Goal: Navigation & Orientation: Find specific page/section

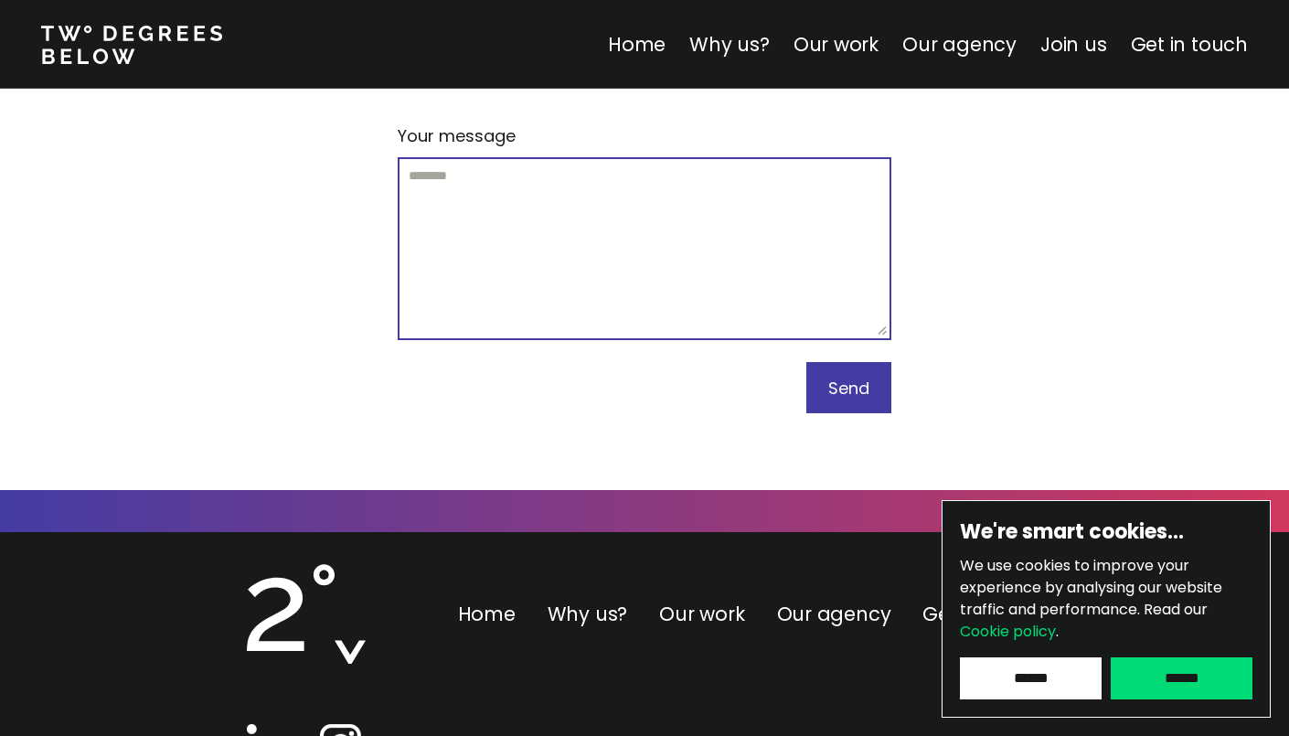
scroll to position [11507, 0]
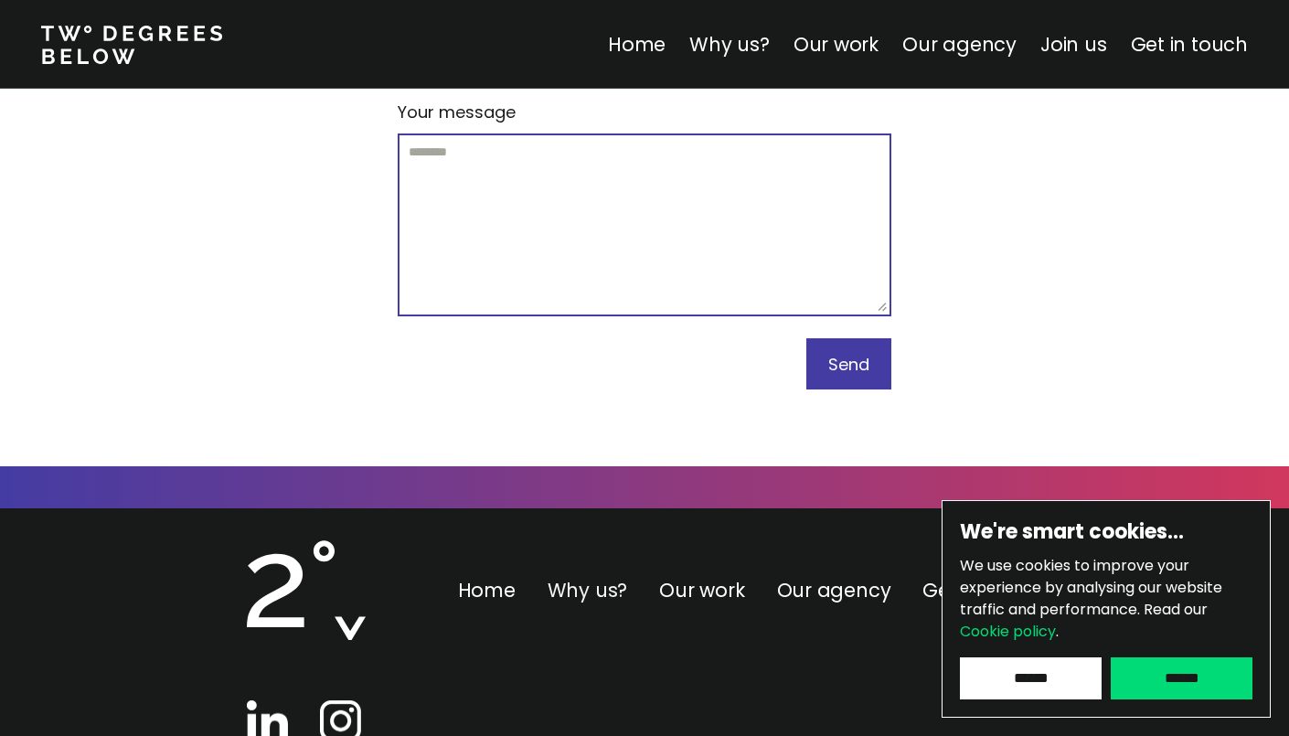
click at [603, 577] on link "Why us?" at bounding box center [588, 590] width 80 height 27
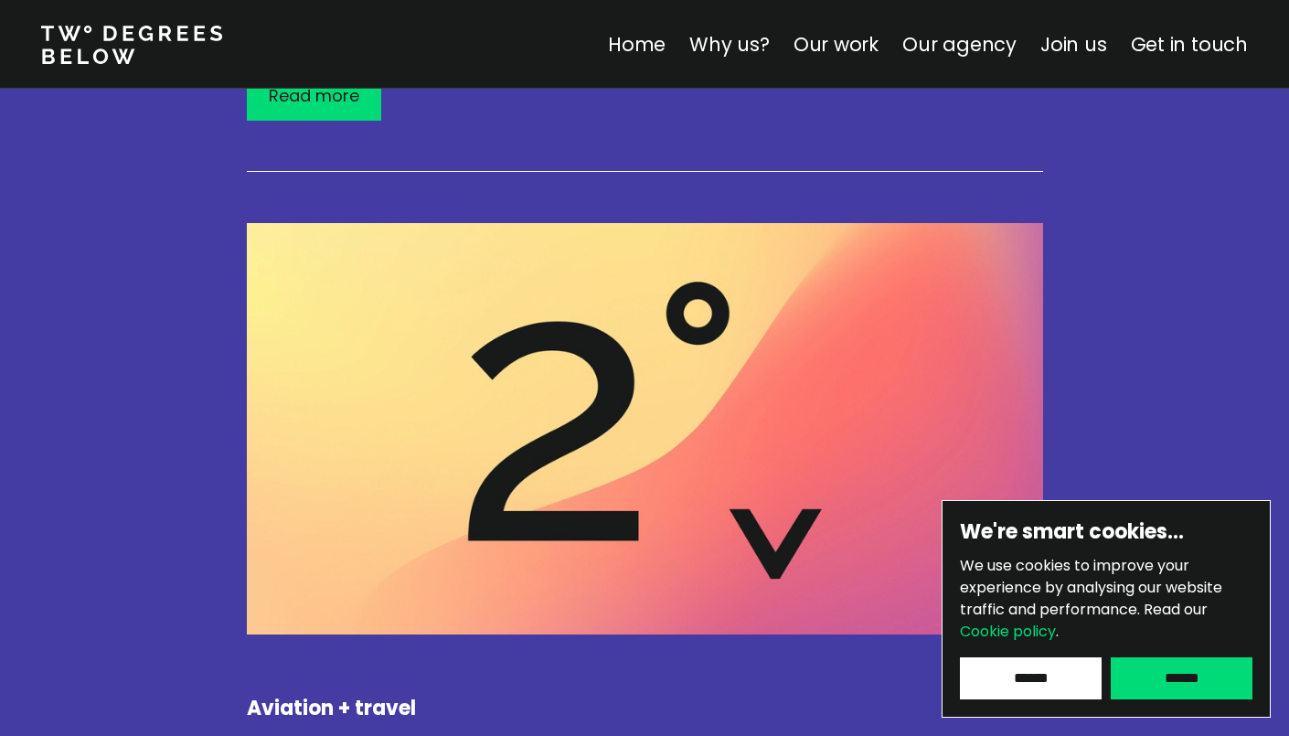
scroll to position [640, 0]
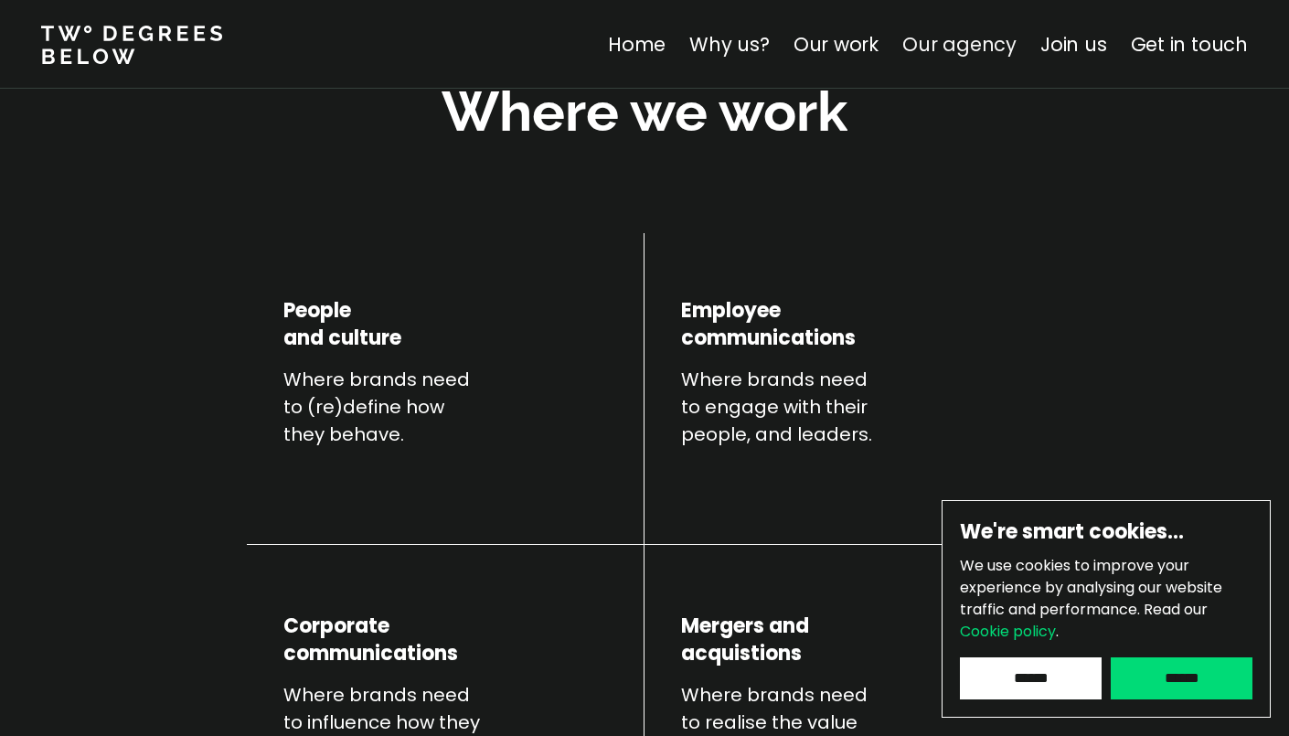
click at [962, 54] on link "Our agency" at bounding box center [959, 44] width 114 height 27
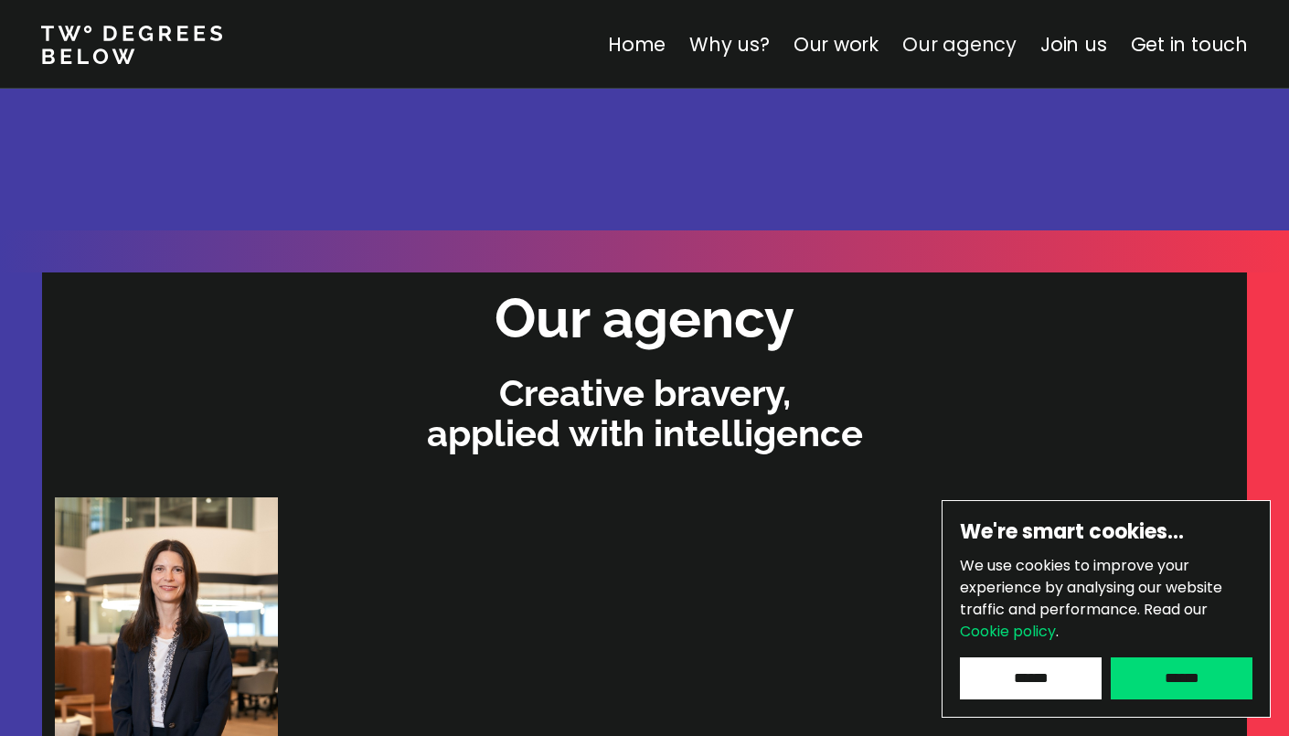
scroll to position [5584, 0]
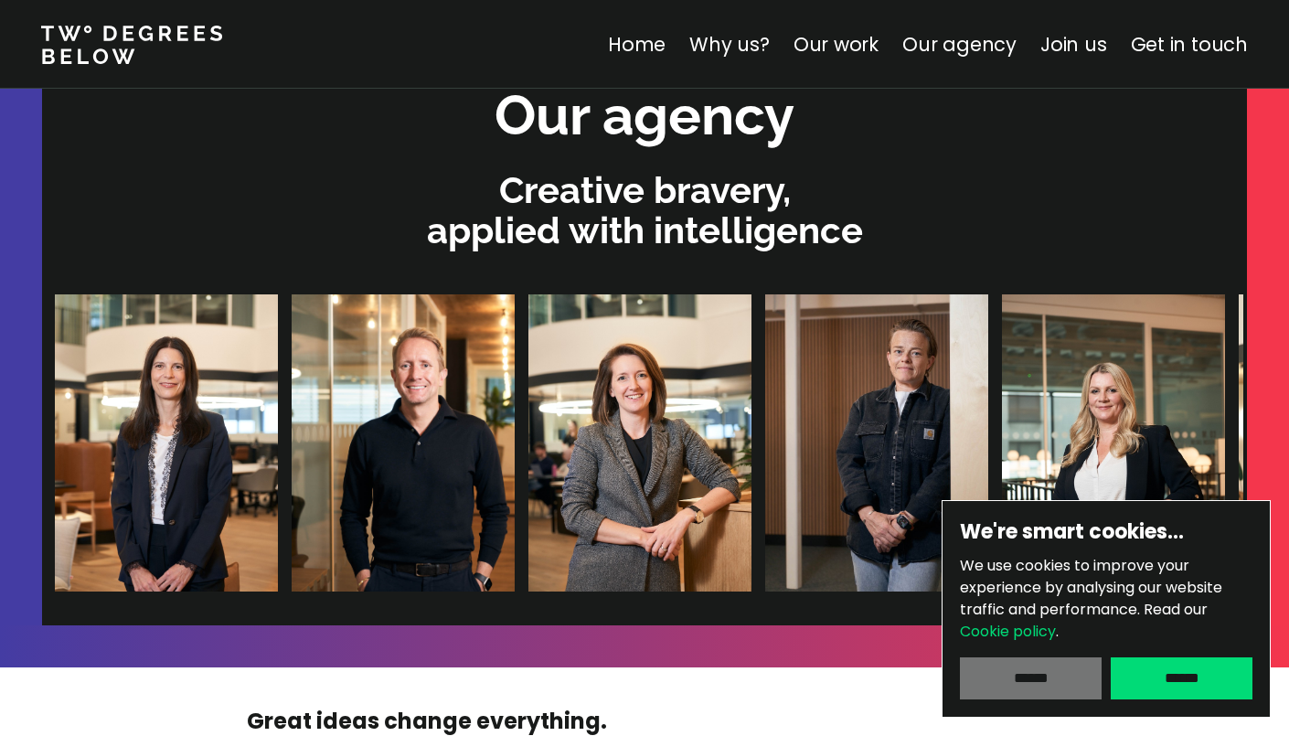
click at [1047, 685] on input "******" at bounding box center [1031, 678] width 142 height 42
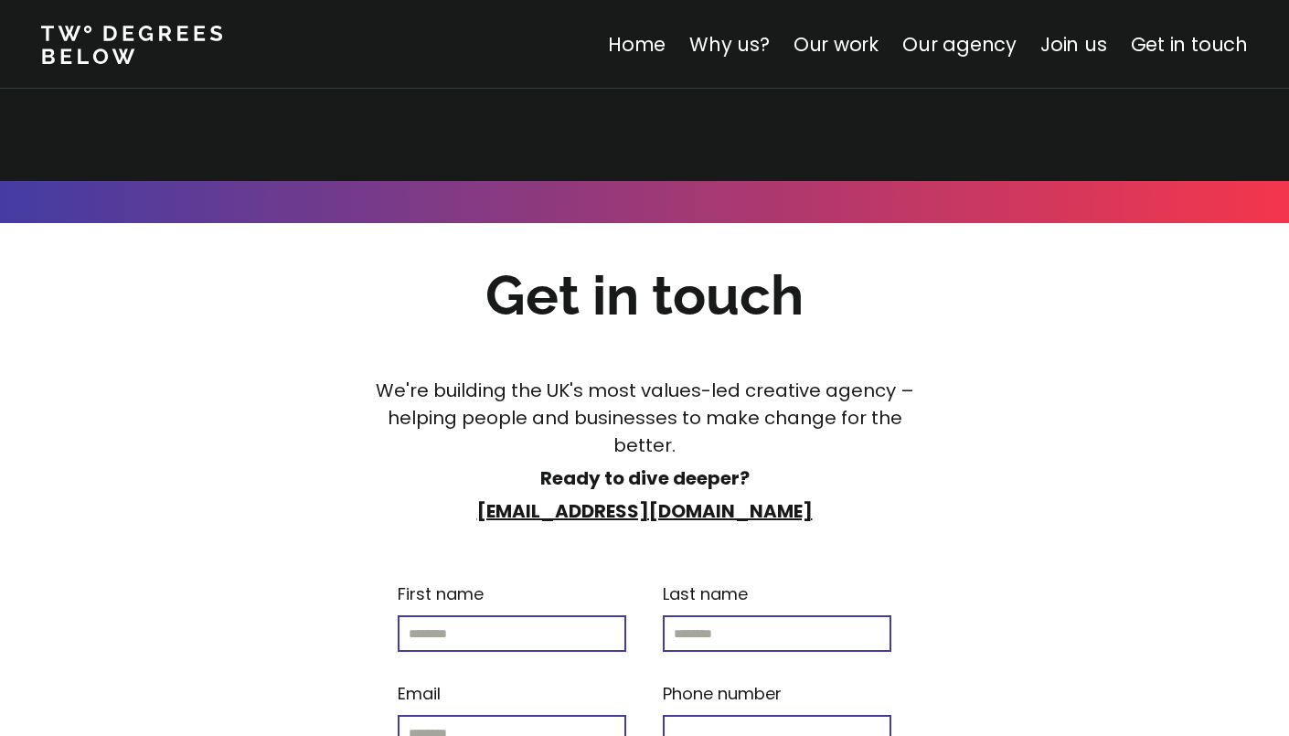
scroll to position [11507, 0]
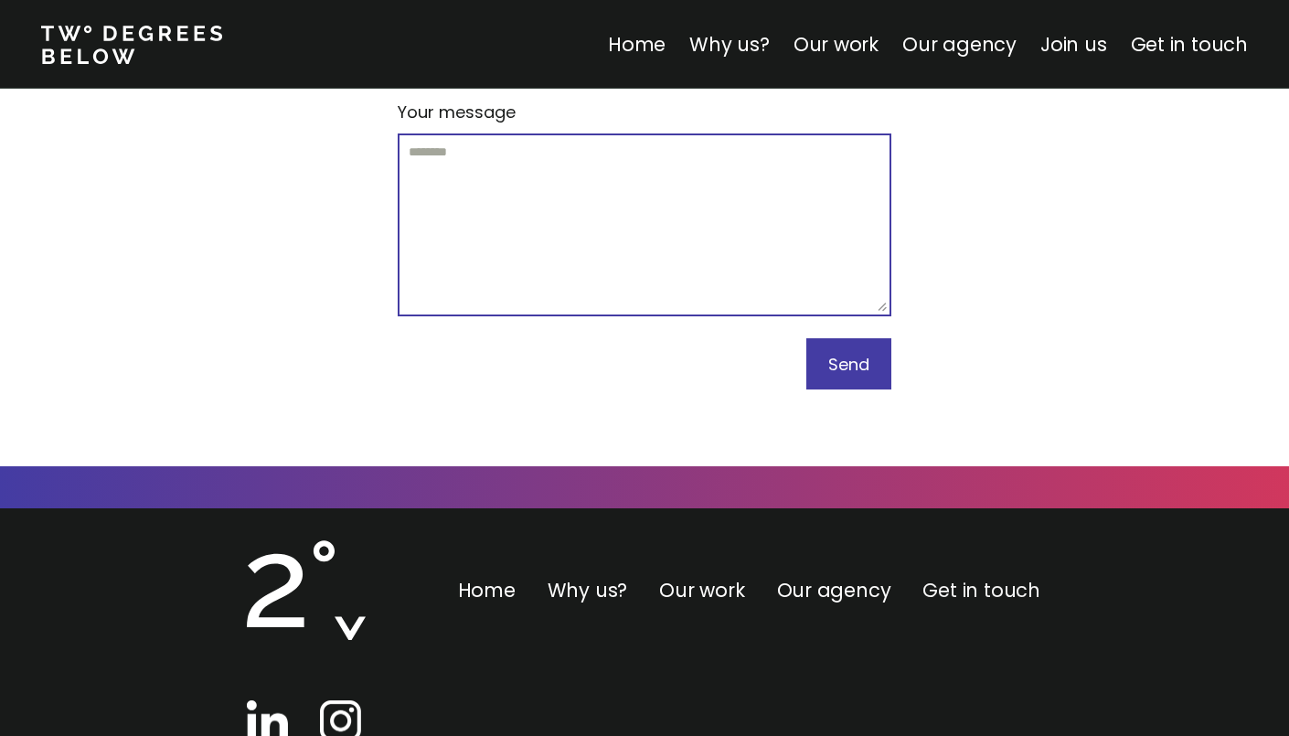
click at [946, 577] on link "Get in touch" at bounding box center [980, 590] width 117 height 27
click at [835, 577] on link "Our agency" at bounding box center [834, 590] width 114 height 27
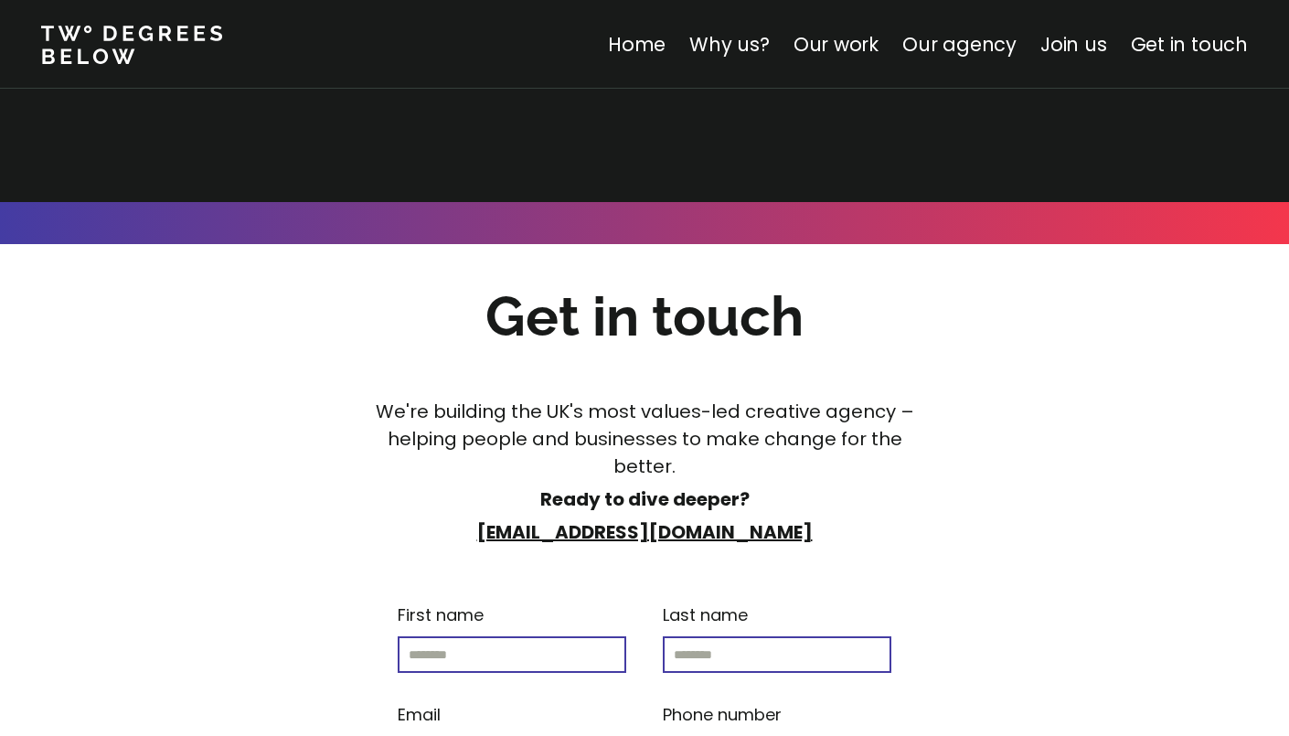
scroll to position [11507, 0]
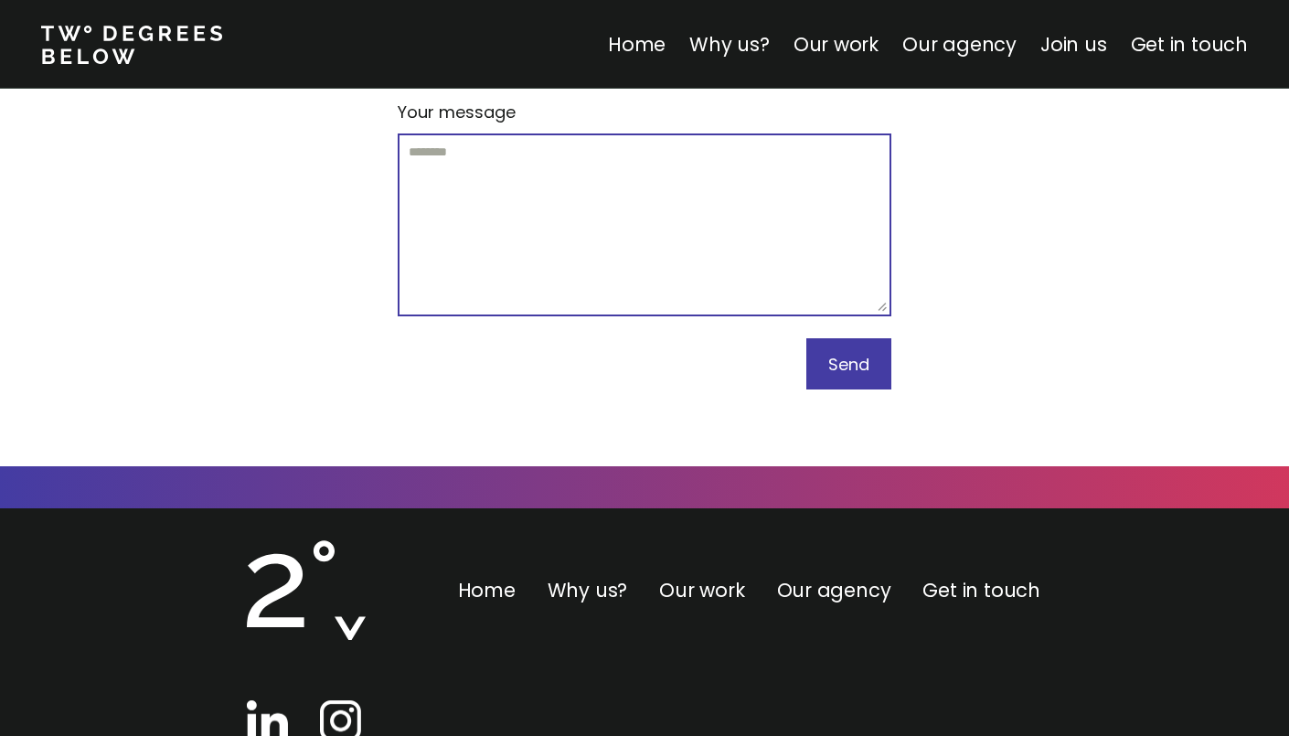
click at [1083, 30] on p "Join us" at bounding box center [1073, 44] width 67 height 29
click at [1085, 36] on link "Join us" at bounding box center [1073, 44] width 67 height 27
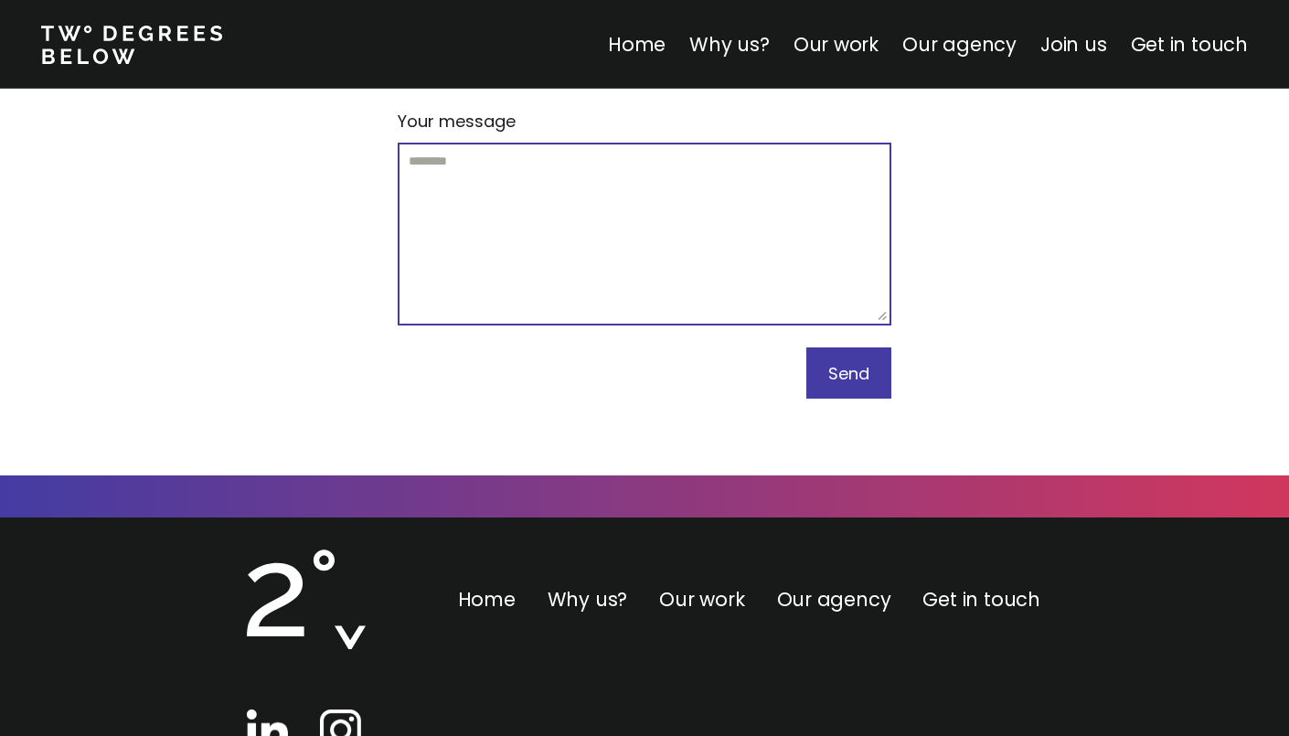
scroll to position [11507, 0]
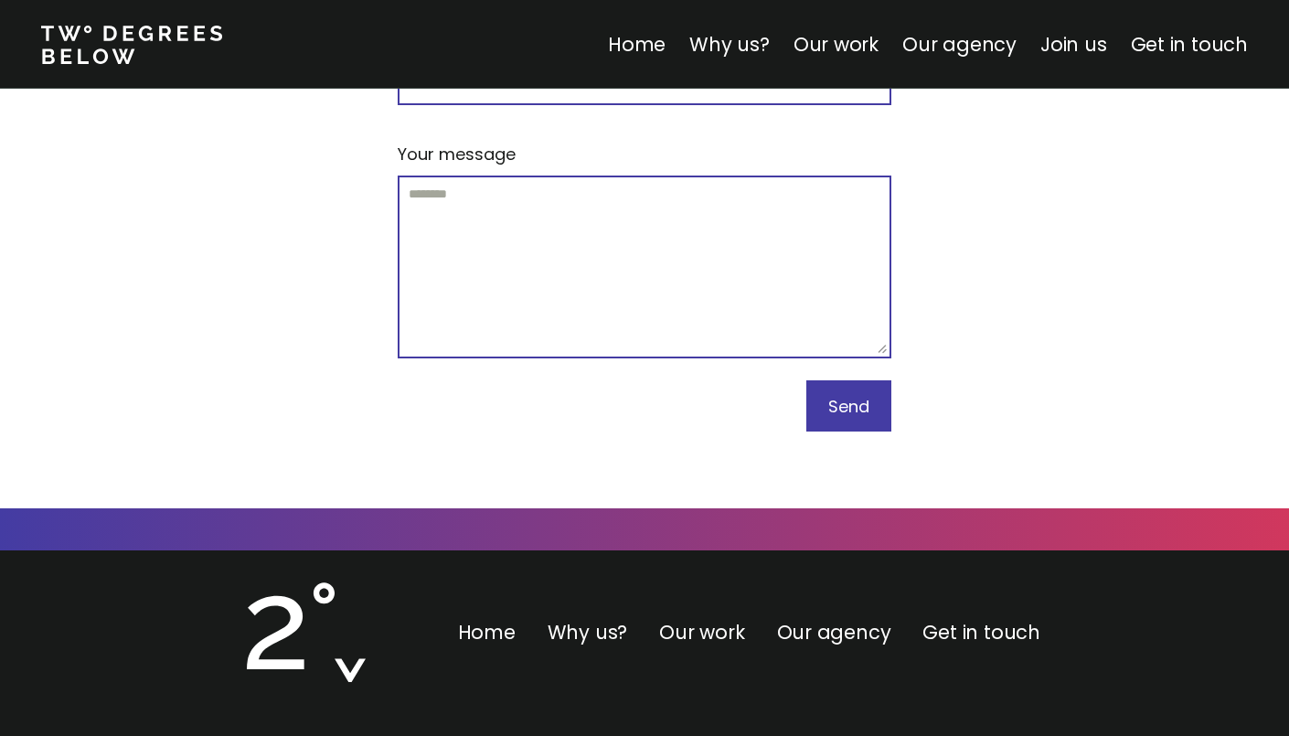
scroll to position [11507, 0]
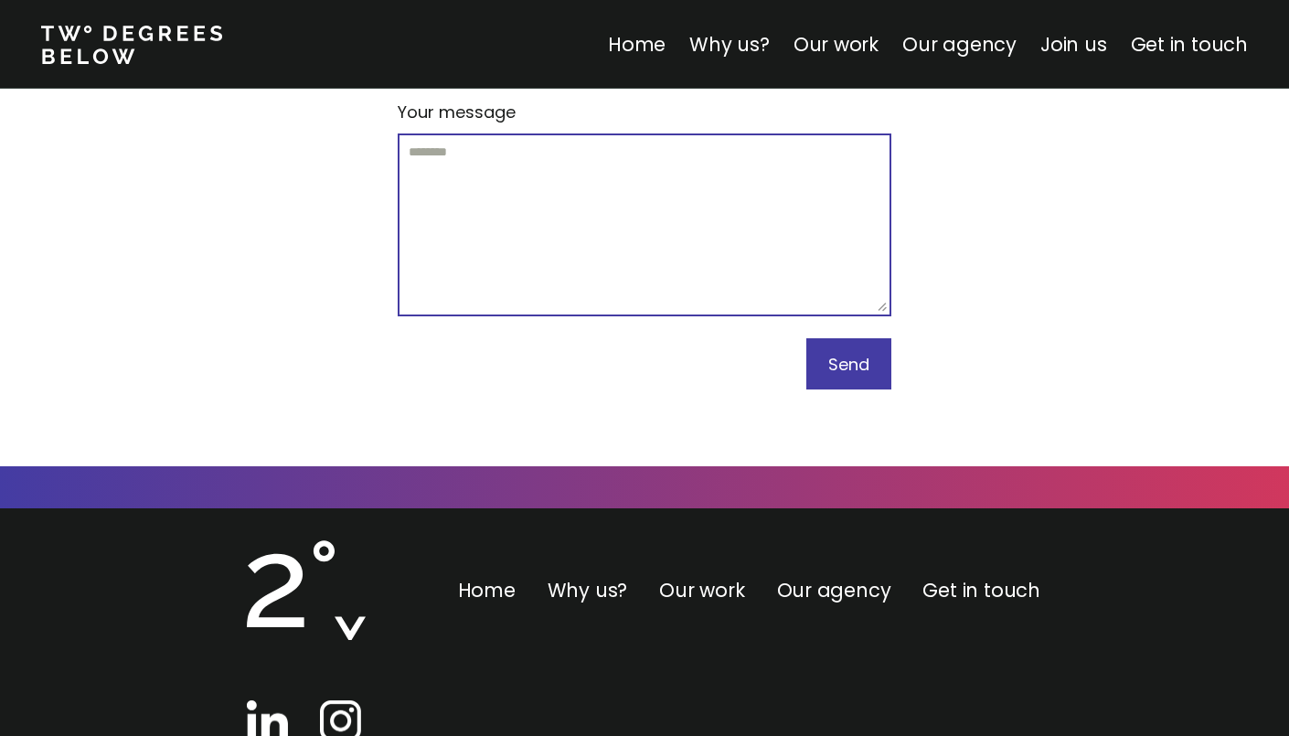
click at [265, 700] on img at bounding box center [267, 720] width 41 height 41
